Goal: Go to known website: Access a specific website the user already knows

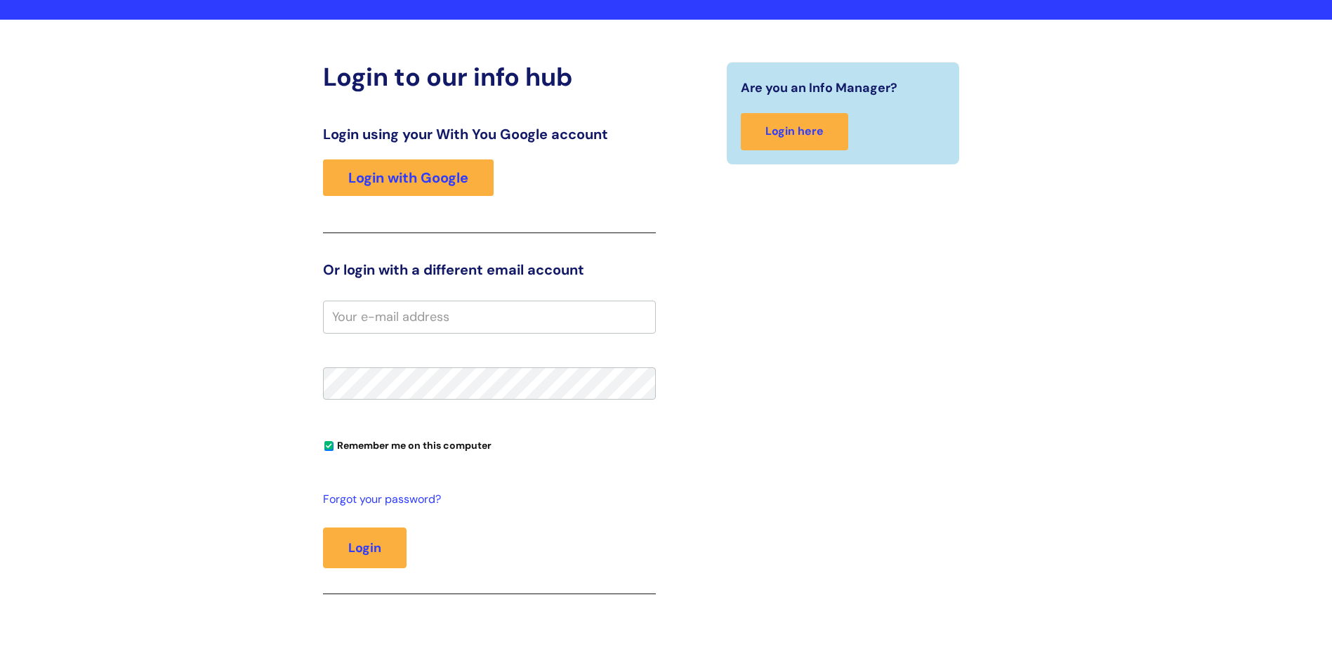
scroll to position [70, 0]
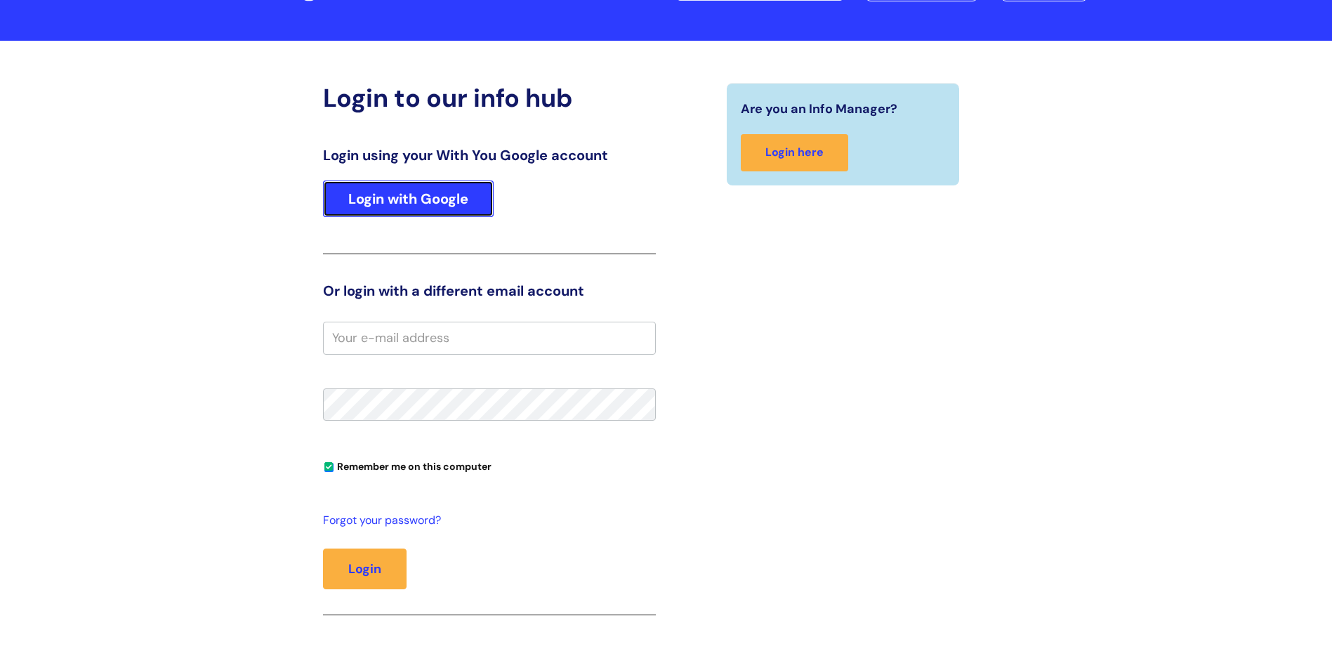
click at [442, 192] on link "Login with Google" at bounding box center [408, 198] width 171 height 37
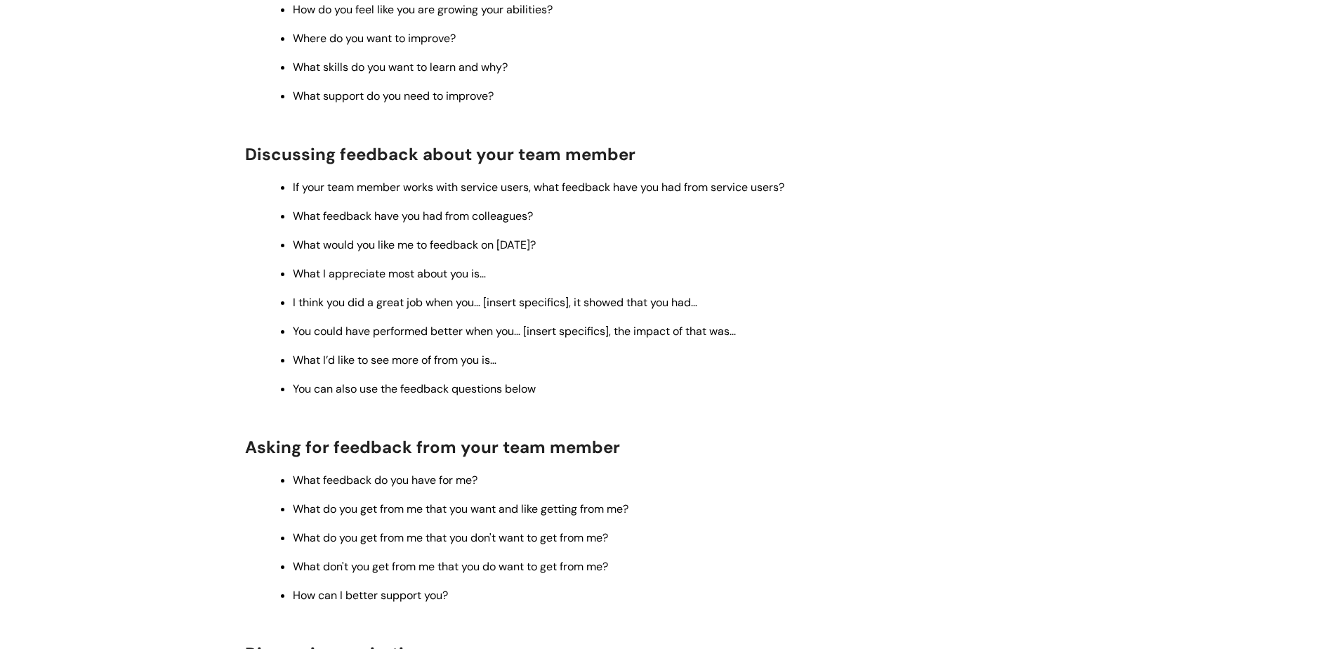
scroll to position [843, 0]
